Goal: Transaction & Acquisition: Subscribe to service/newsletter

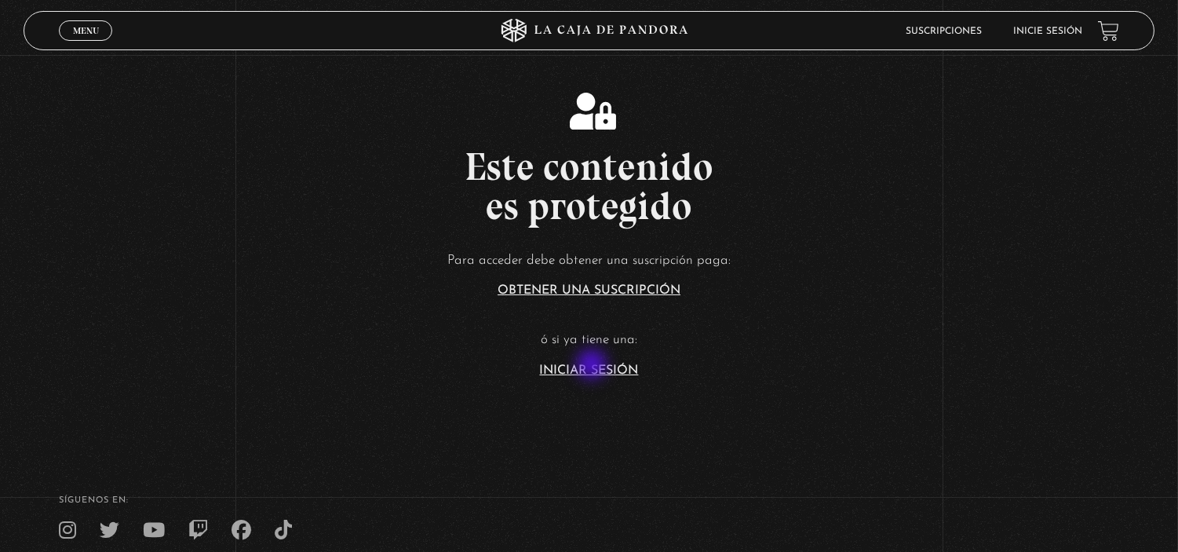
click at [594, 366] on link "Iniciar Sesión" at bounding box center [589, 370] width 99 height 13
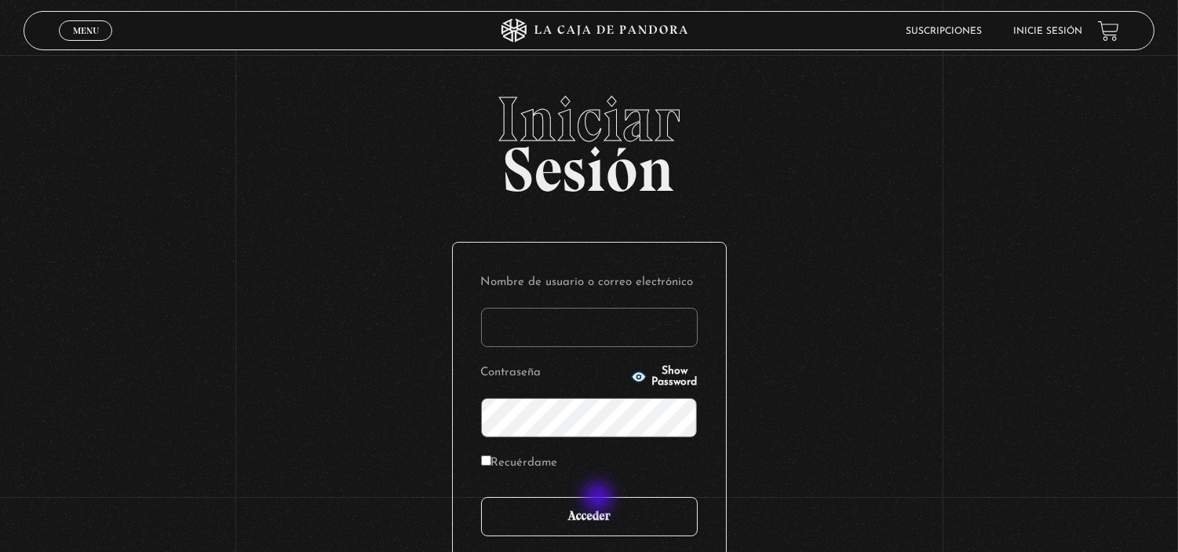
type input "estefaniaviquezquiros@gmail.com"
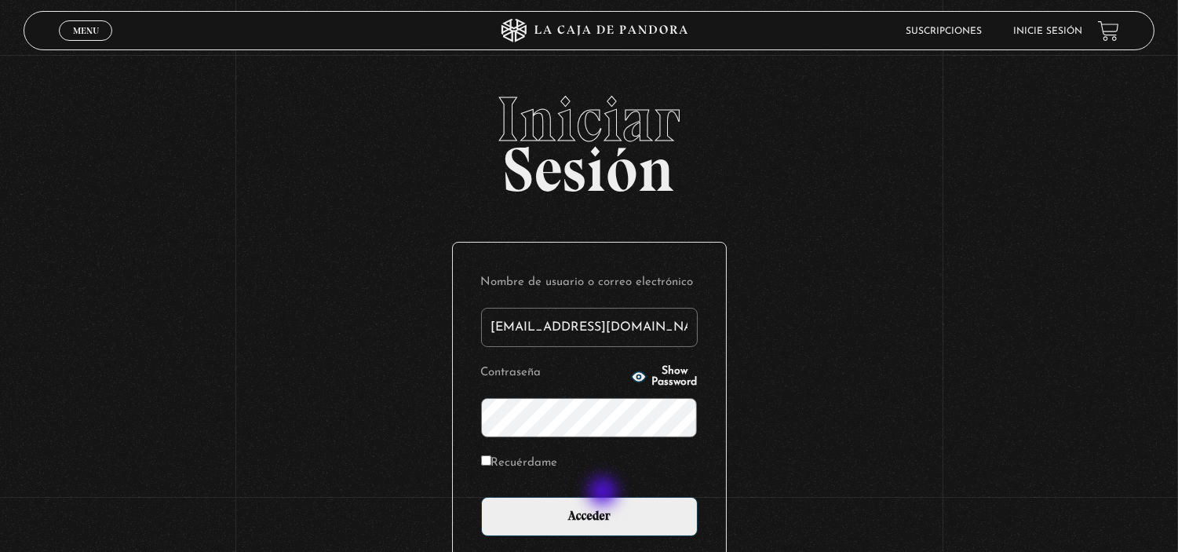
click at [605, 493] on form "Nombre de usuario o correo electrónico estefaniaviquezquiros@gmail.com Contrase…" at bounding box center [589, 403] width 217 height 265
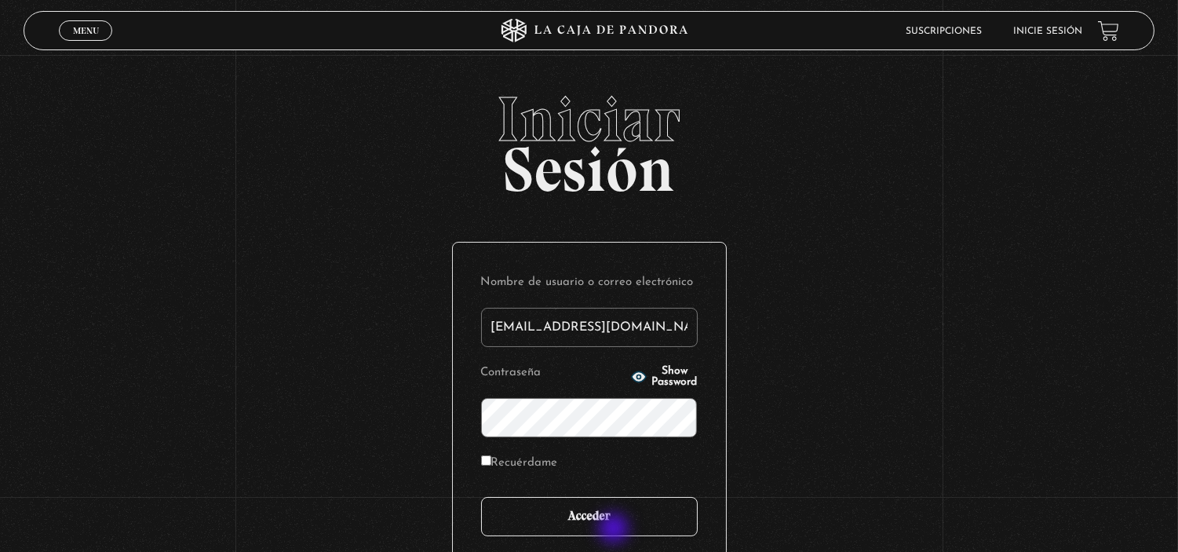
click at [616, 530] on input "Acceder" at bounding box center [589, 516] width 217 height 39
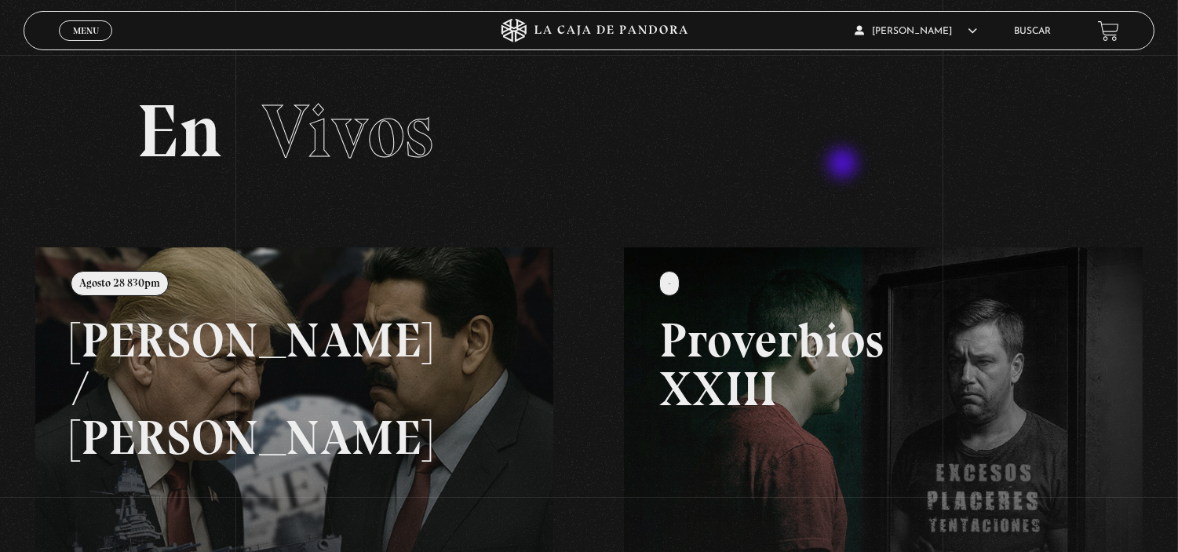
click at [845, 165] on h2 "En Vivos" at bounding box center [589, 131] width 905 height 75
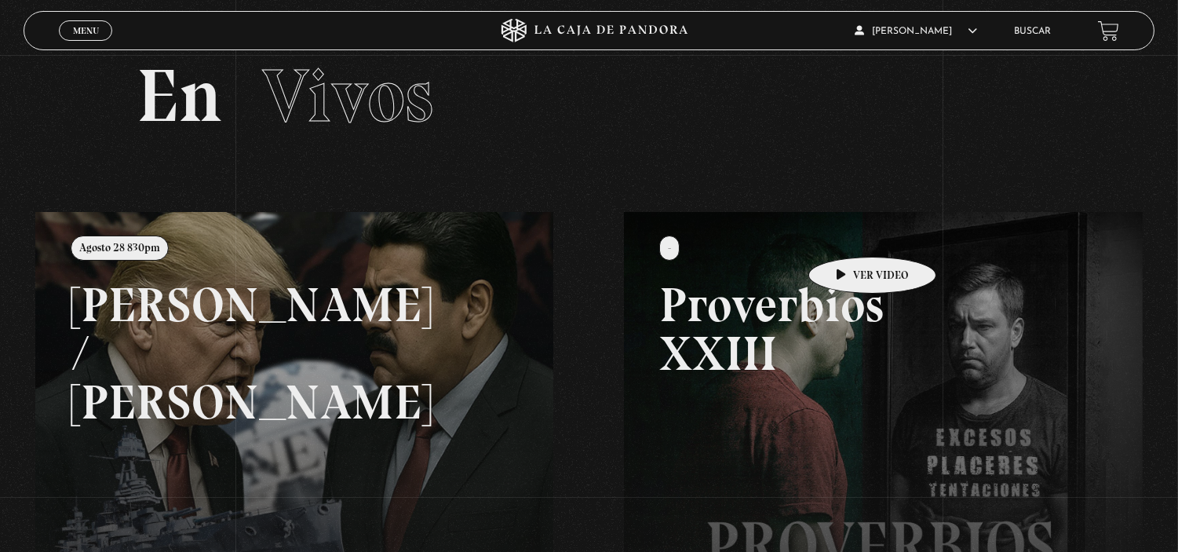
scroll to position [29, 0]
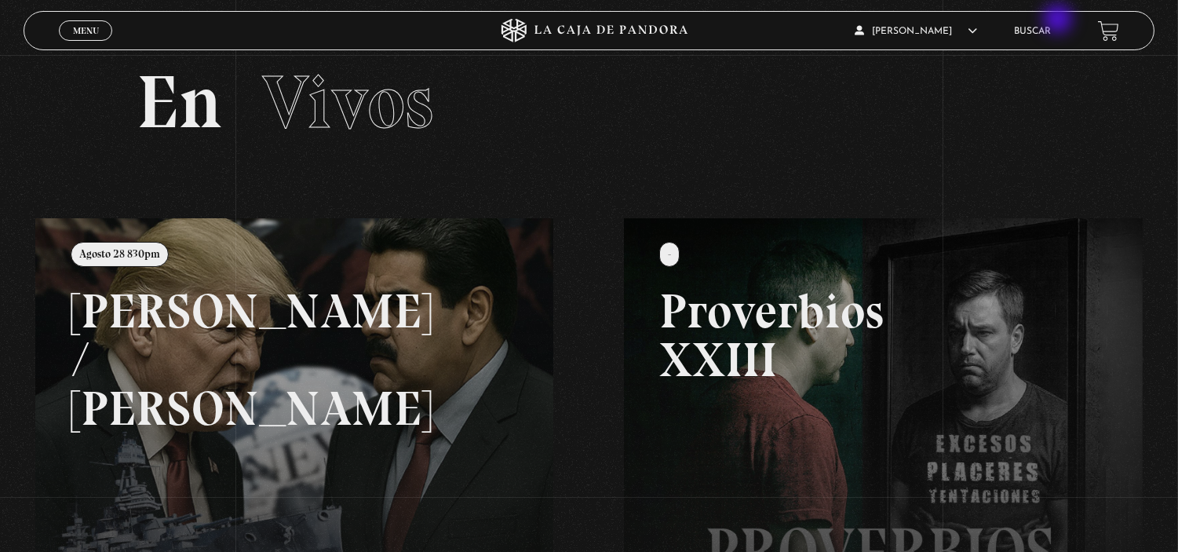
click at [1051, 20] on li "Buscar" at bounding box center [1032, 31] width 37 height 24
click at [1032, 35] on link "Buscar" at bounding box center [1032, 31] width 37 height 9
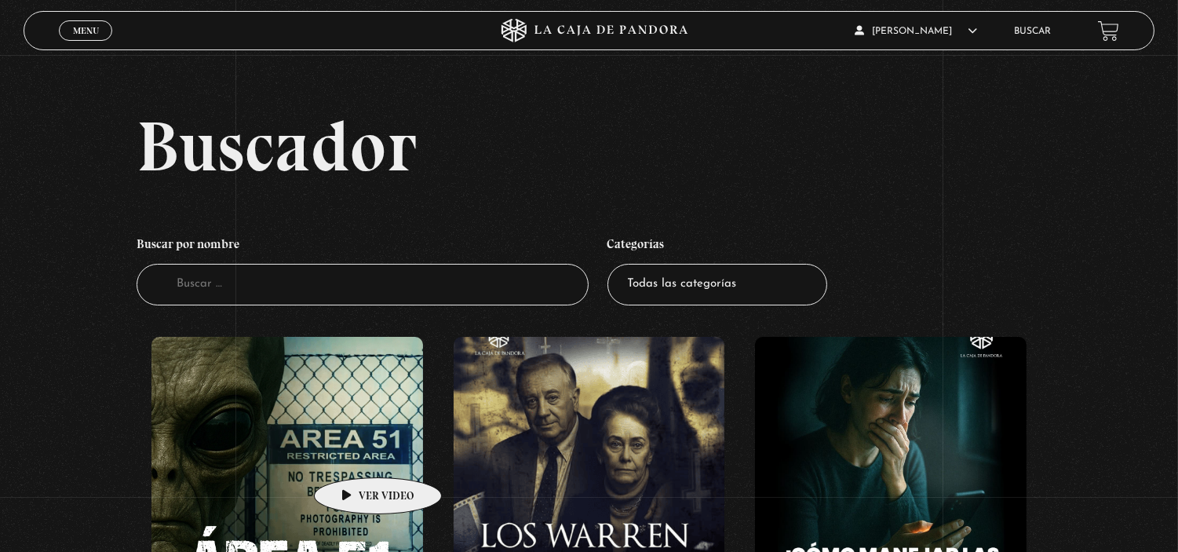
click at [353, 454] on figure at bounding box center [288, 478] width 272 height 283
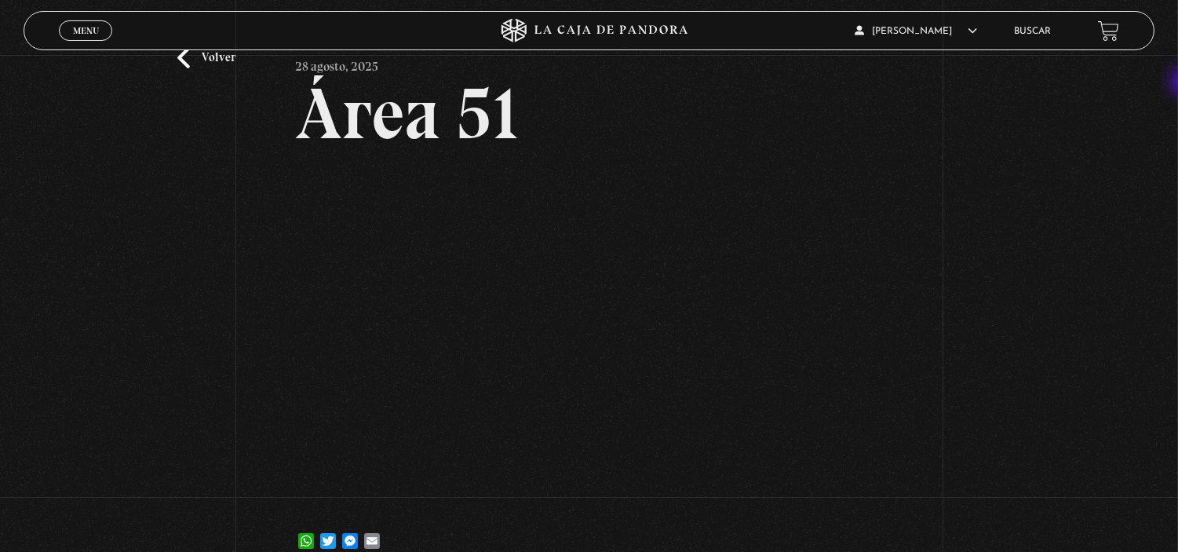
scroll to position [61, 0]
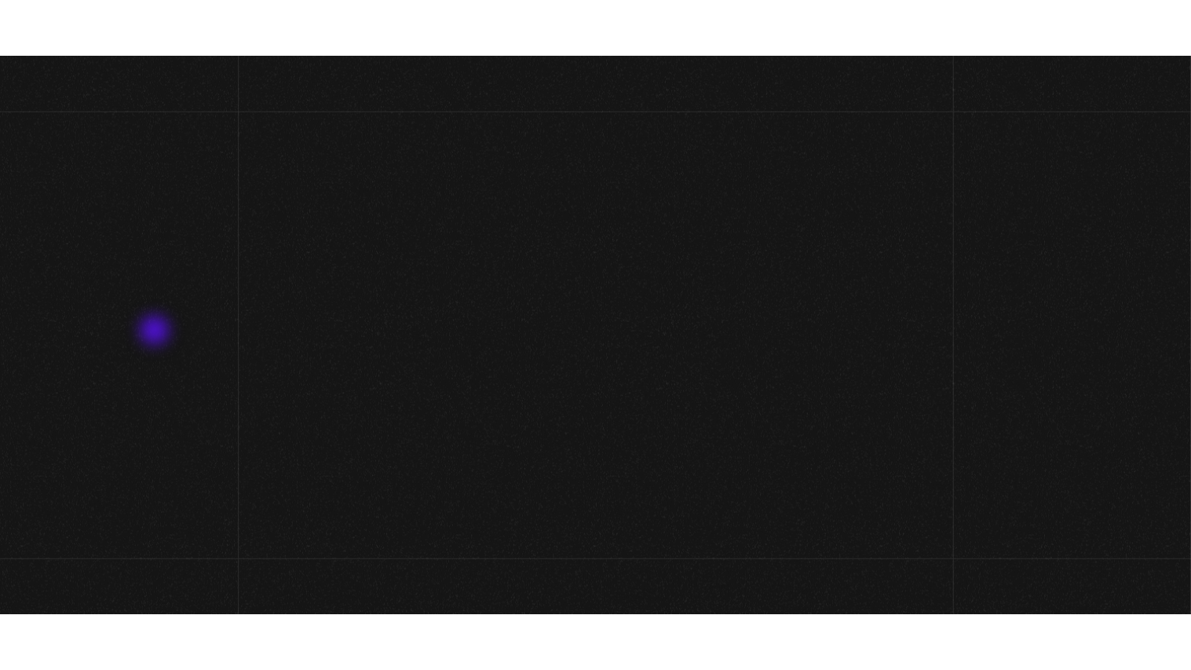
scroll to position [61, 0]
